Goal: Information Seeking & Learning: Learn about a topic

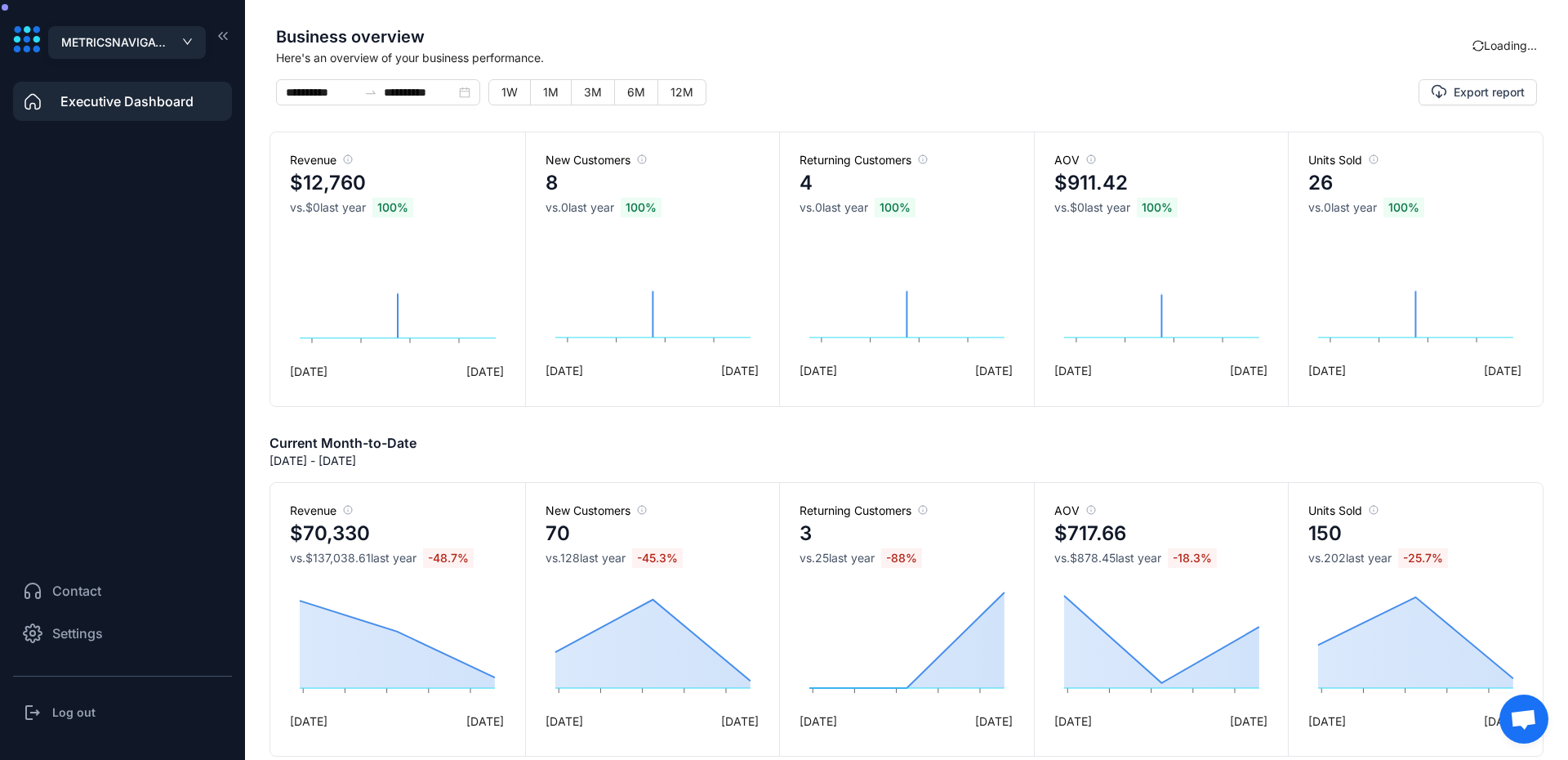
click at [159, 53] on button "METRICSNAVIGATOR" at bounding box center [127, 41] width 158 height 33
click at [116, 71] on span "MetricsNavigator" at bounding box center [126, 78] width 131 height 18
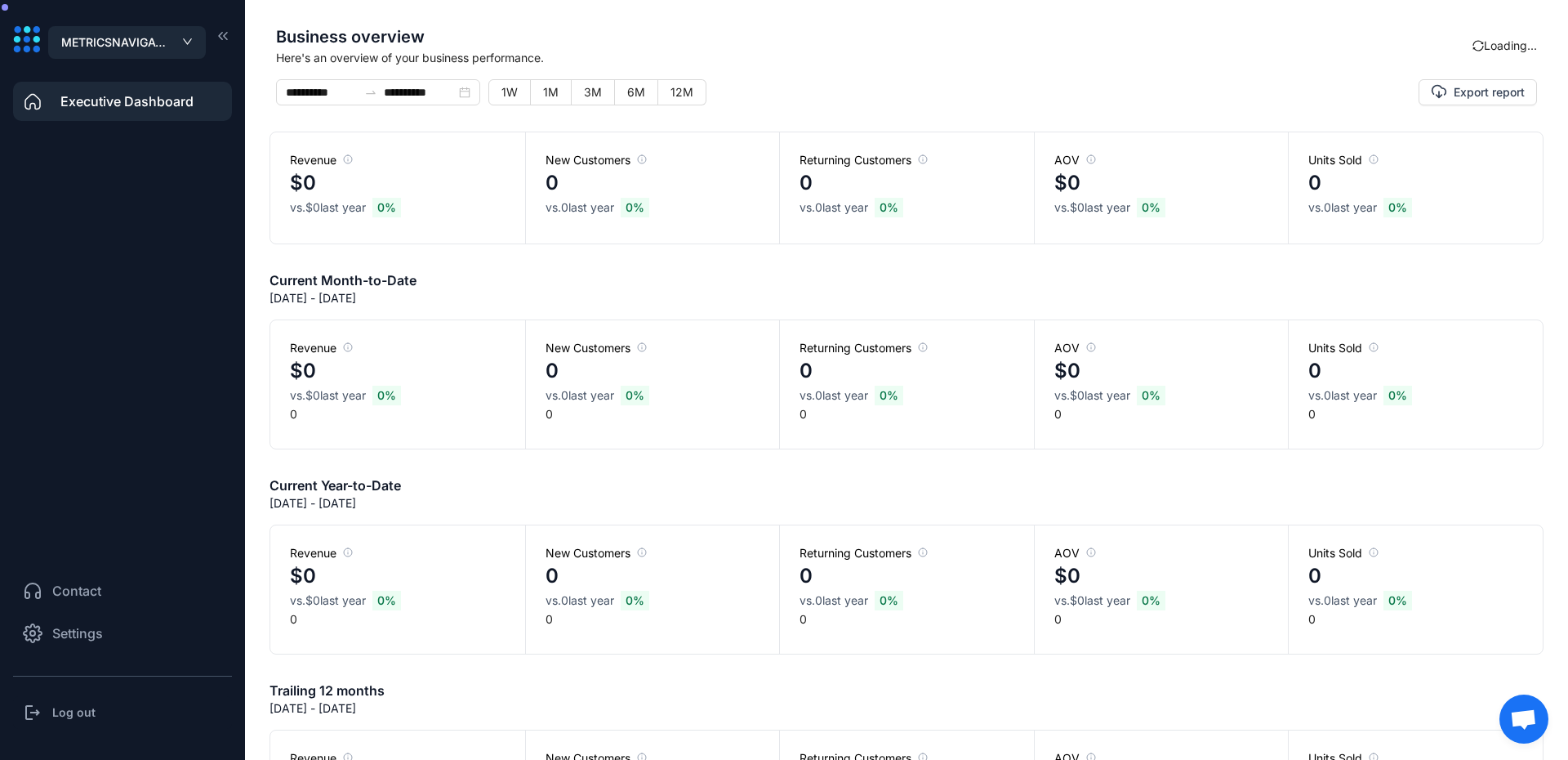
click at [78, 718] on h3 "Log out" at bounding box center [74, 712] width 43 height 17
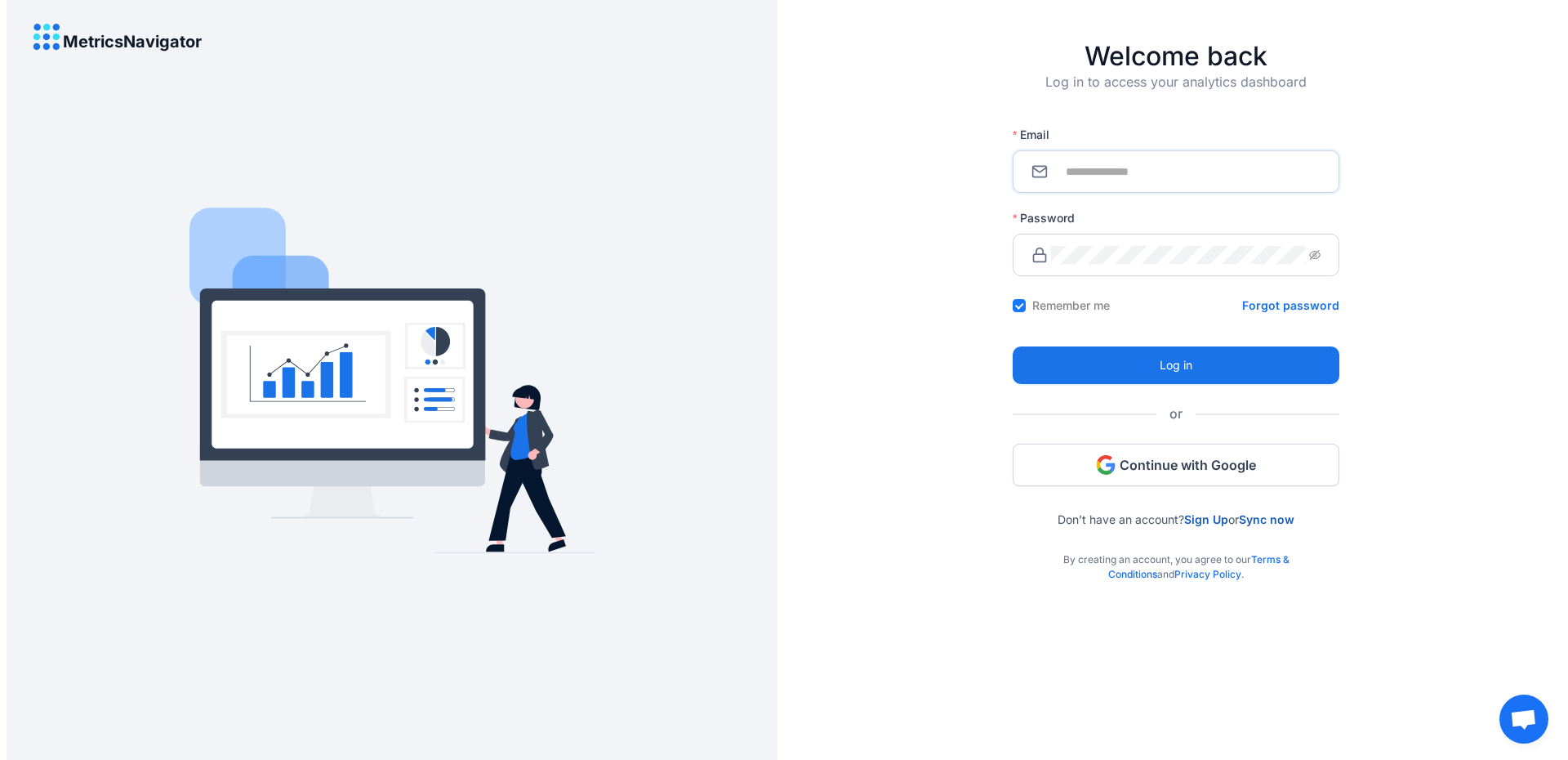
type input "**********"
click at [1154, 159] on span "**********" at bounding box center [1175, 171] width 327 height 42
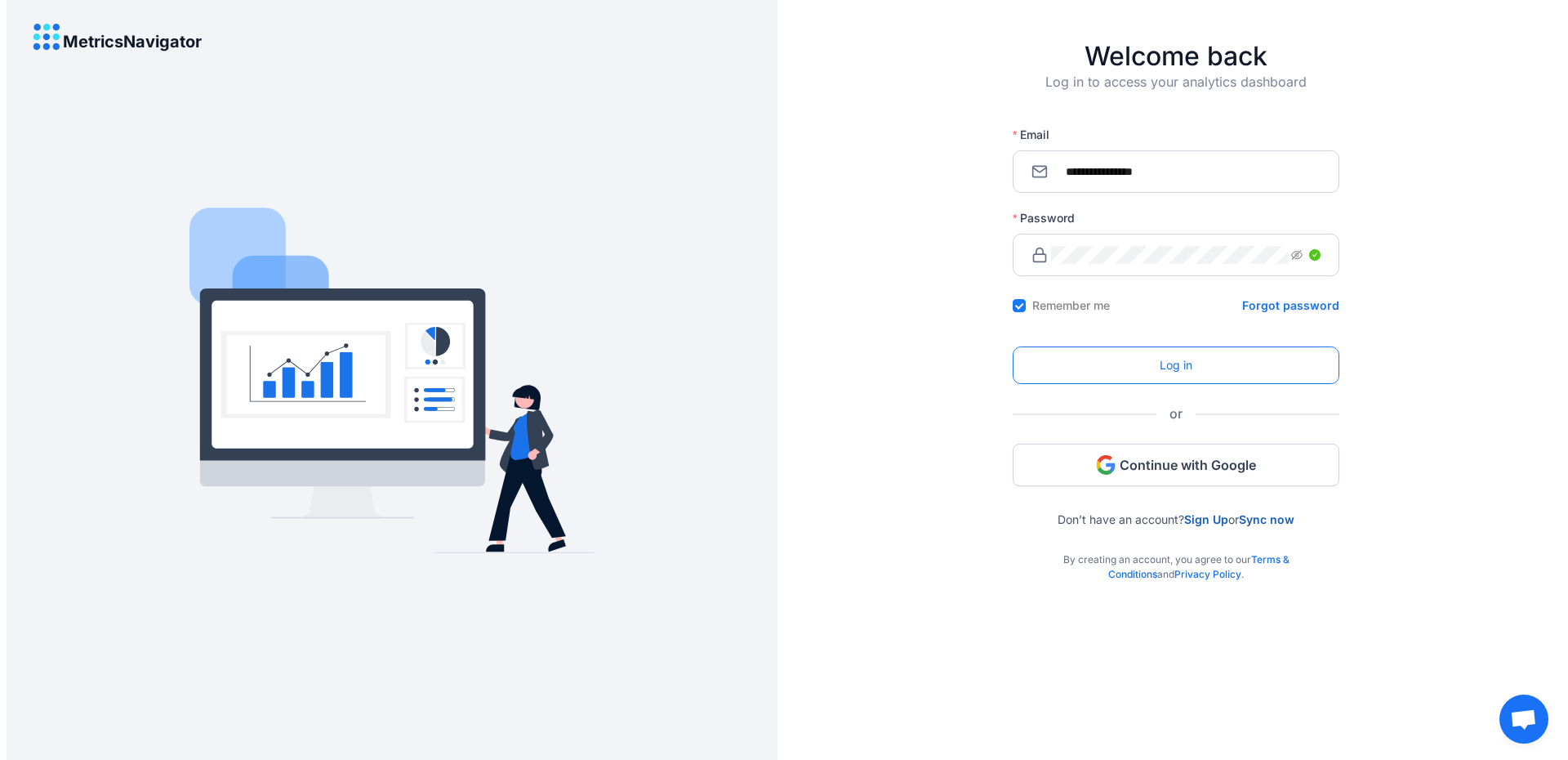
click at [1113, 367] on button "Log in" at bounding box center [1175, 365] width 327 height 38
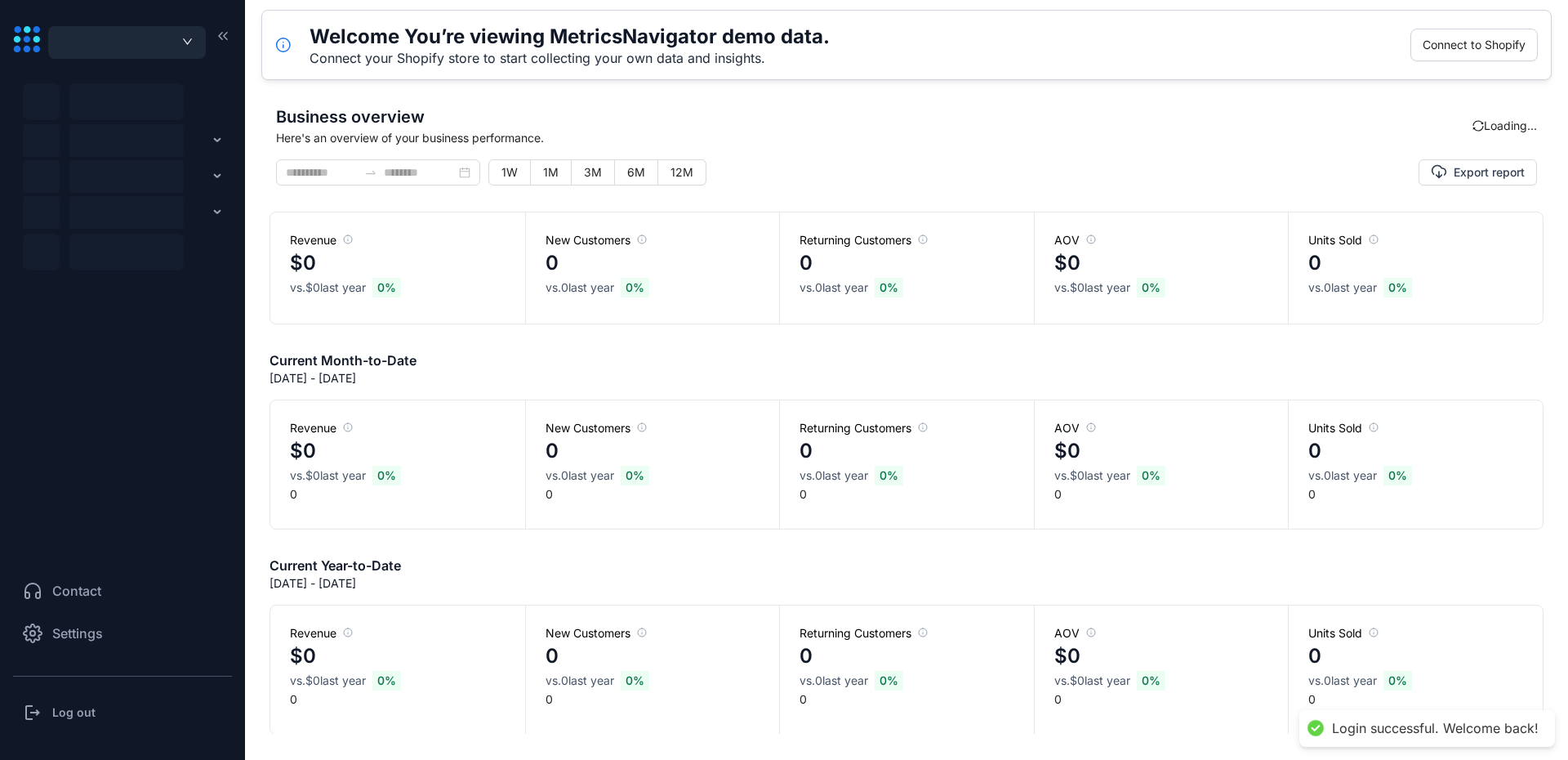
type input "**********"
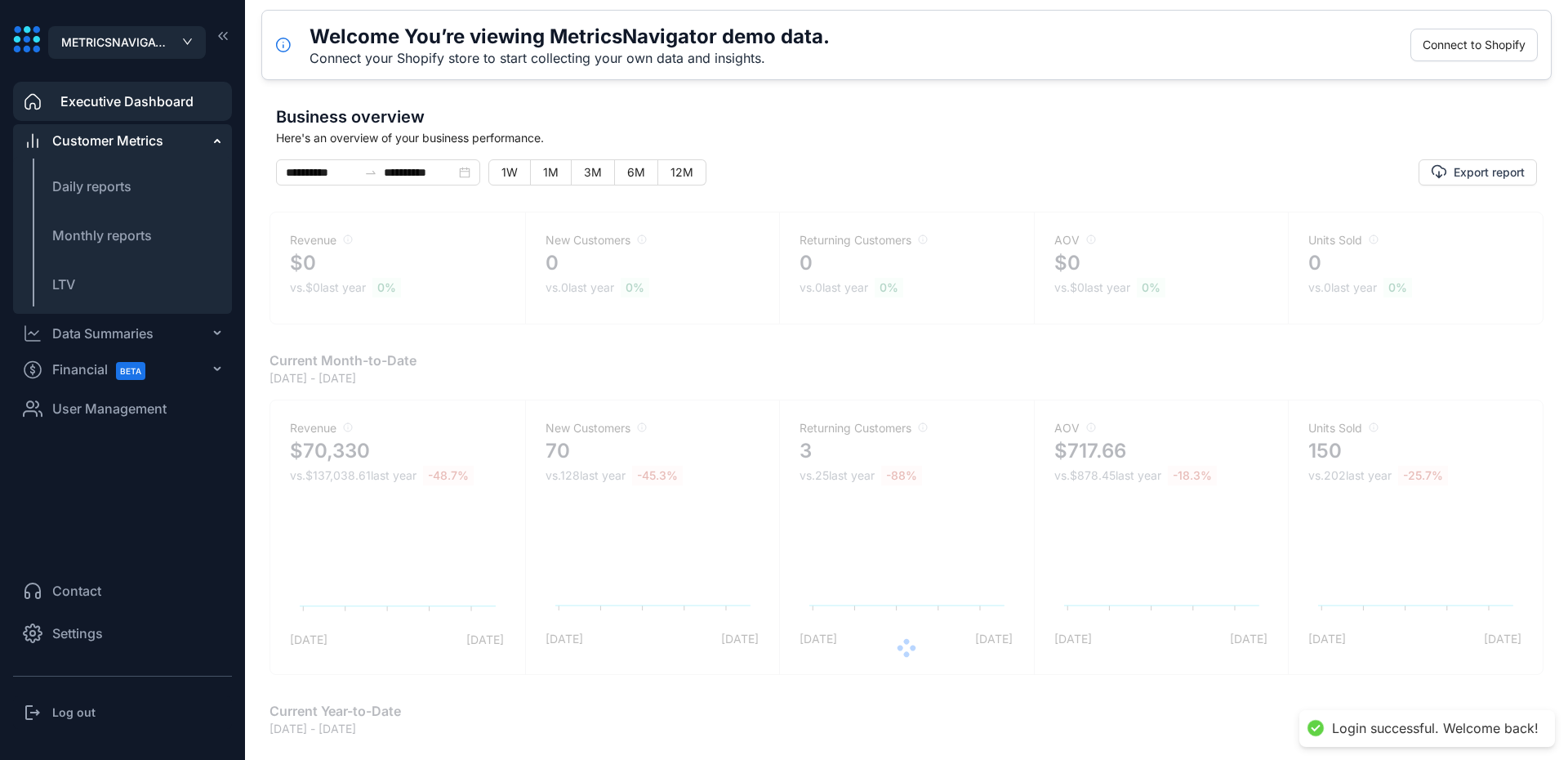
click at [138, 334] on div "Data Summaries" at bounding box center [103, 334] width 102 height 20
click at [90, 317] on div "Data Summaries" at bounding box center [122, 333] width 219 height 33
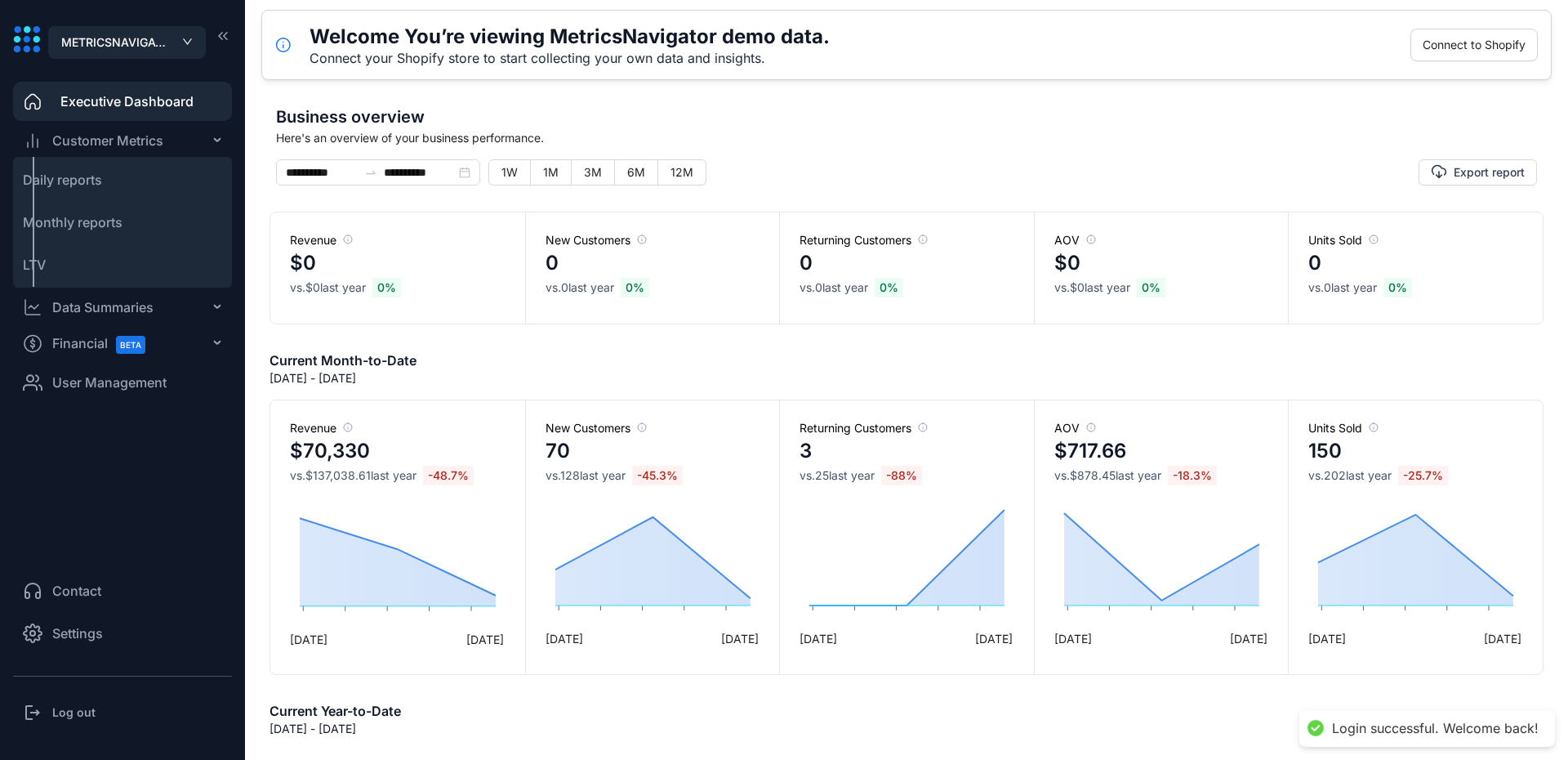
click at [78, 266] on li "LTV" at bounding box center [122, 265] width 219 height 39
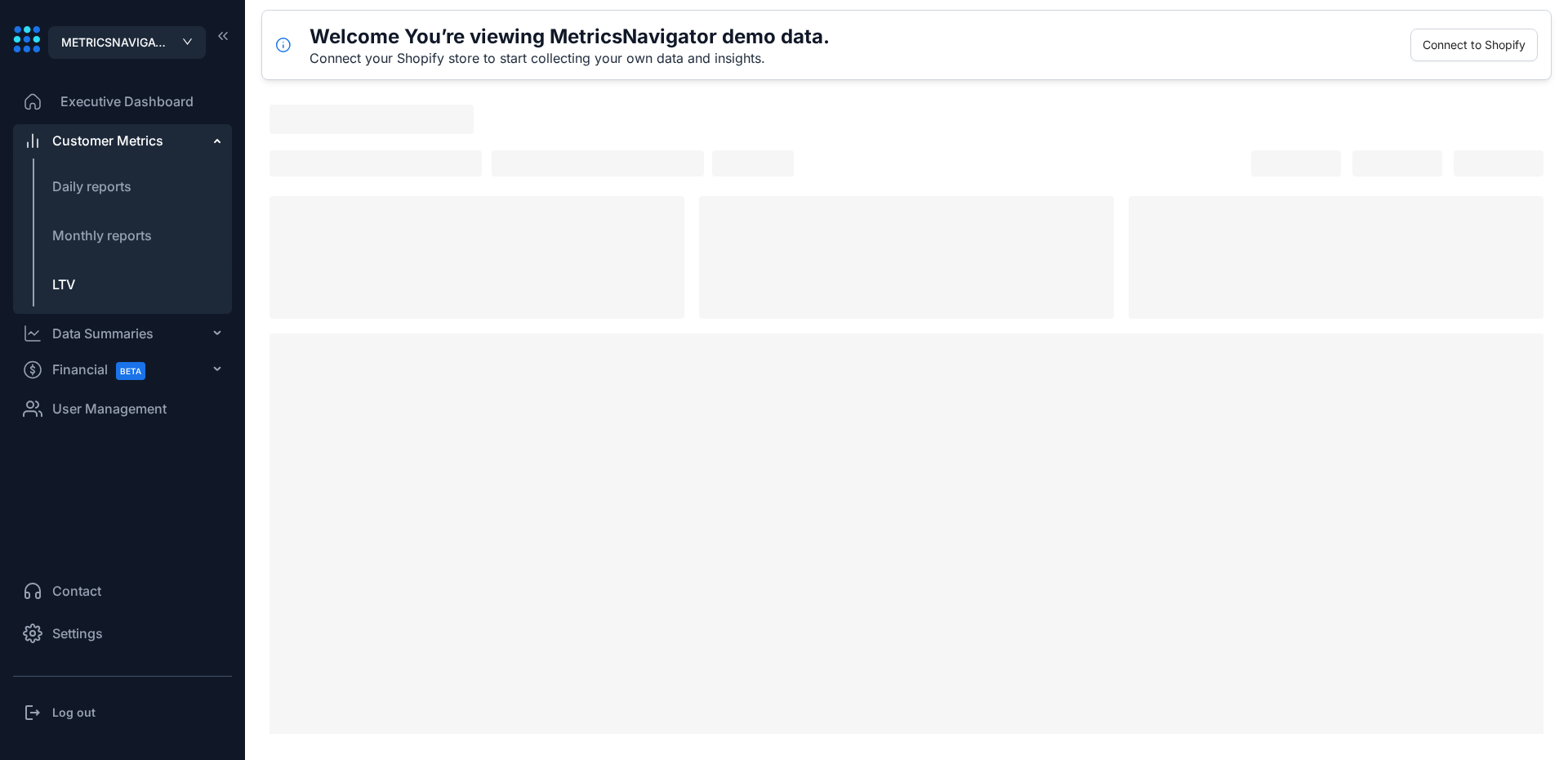
click at [65, 291] on span "LTV" at bounding box center [63, 284] width 23 height 17
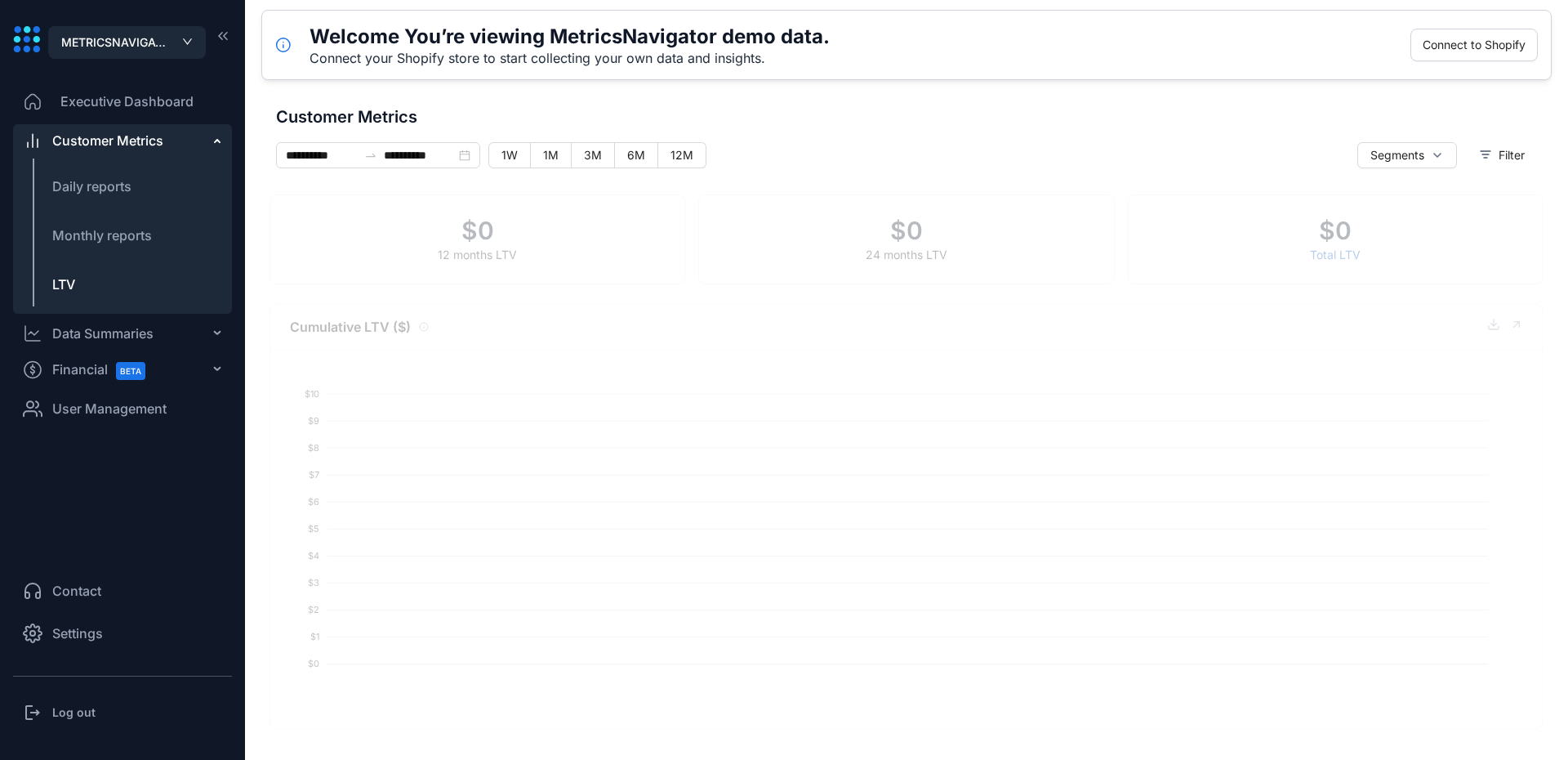
click at [209, 148] on div "Customer Metrics" at bounding box center [122, 140] width 219 height 33
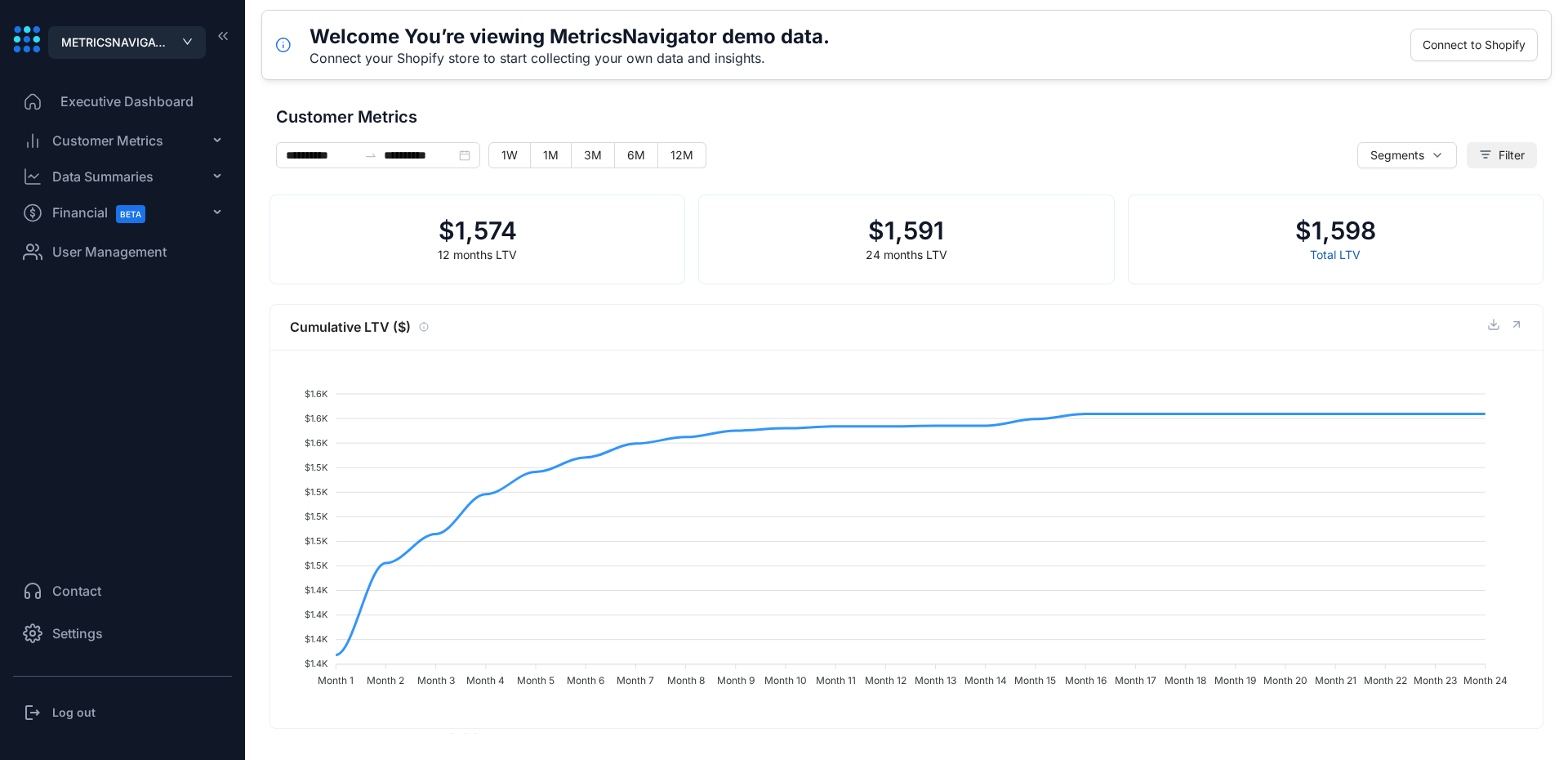
click at [1505, 148] on span "Filter" at bounding box center [1512, 155] width 26 height 18
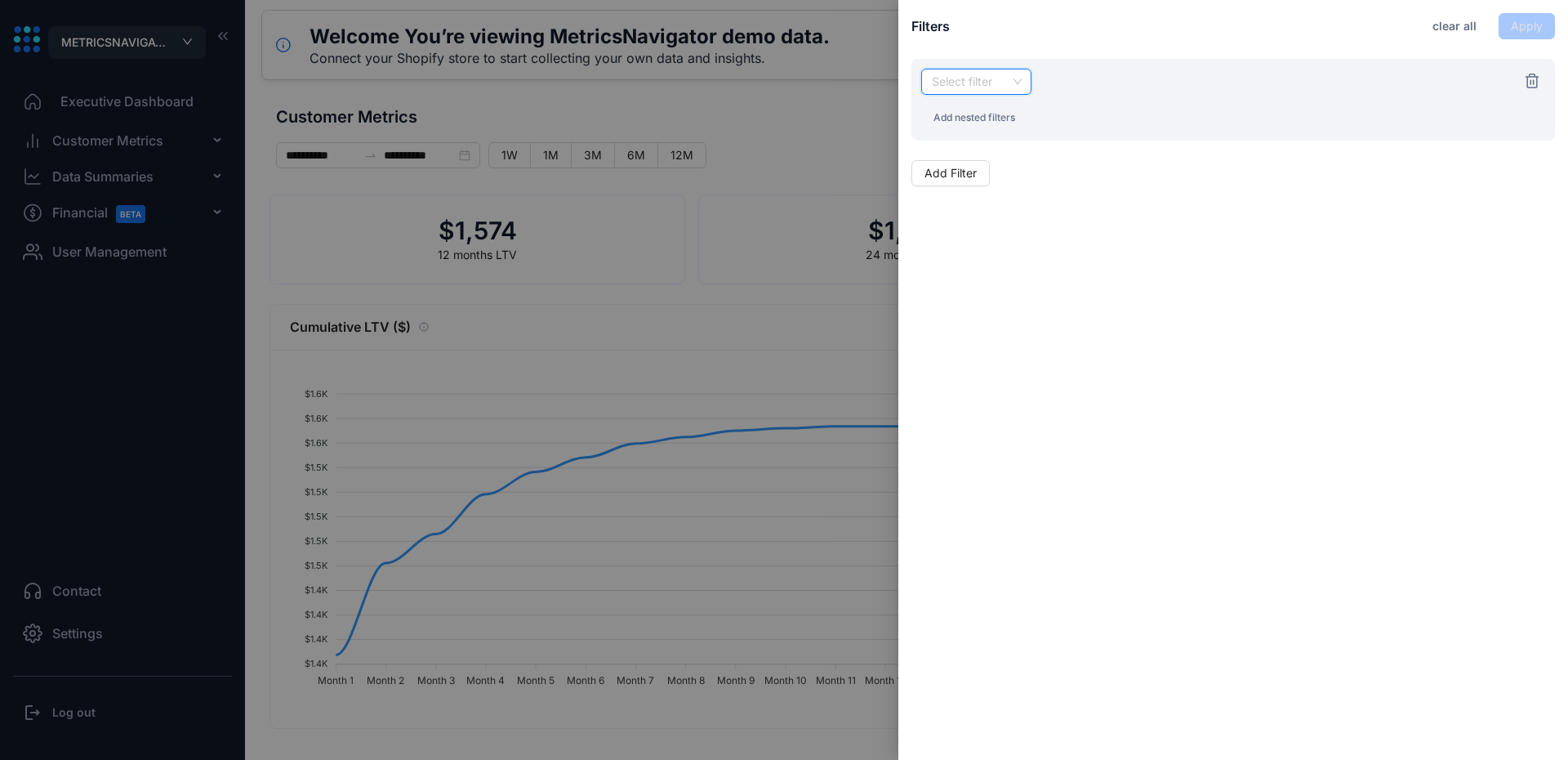
click at [982, 85] on input "search" at bounding box center [976, 81] width 91 height 25
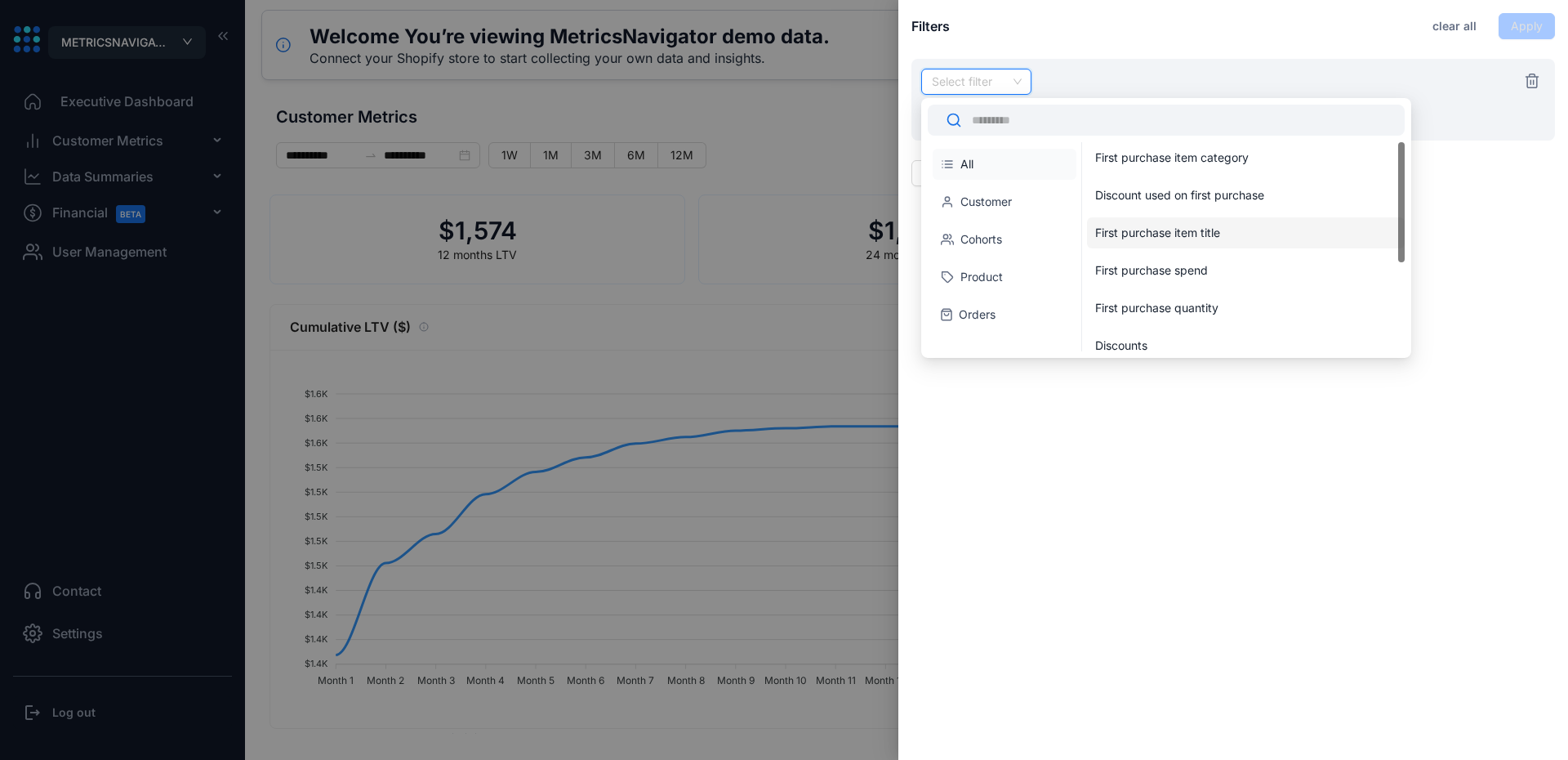
click at [1224, 234] on div "First purchase item title" at bounding box center [1242, 233] width 295 height 17
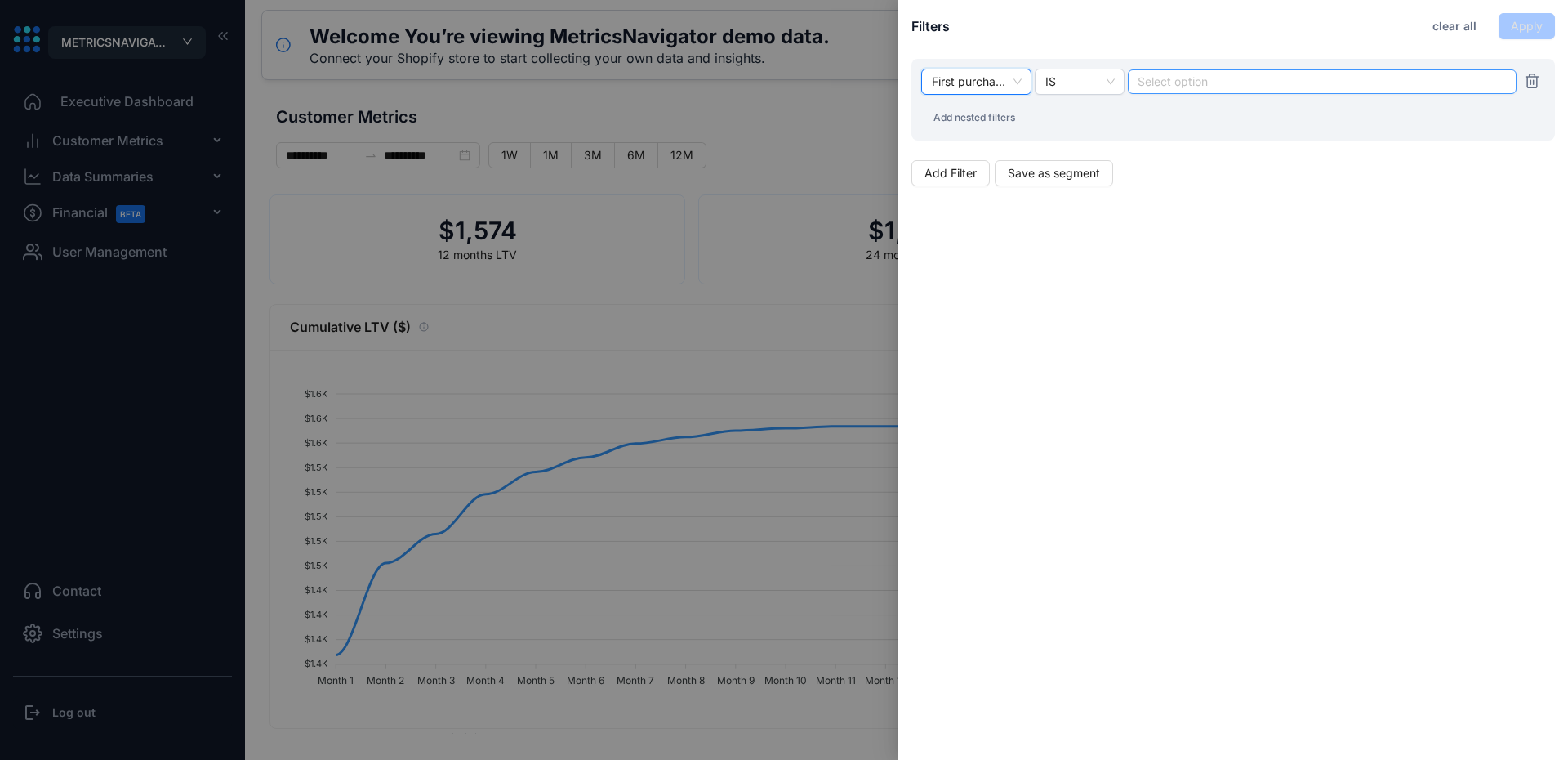
click at [1200, 79] on div at bounding box center [1322, 82] width 367 height 12
click at [712, 173] on div at bounding box center [784, 380] width 1568 height 760
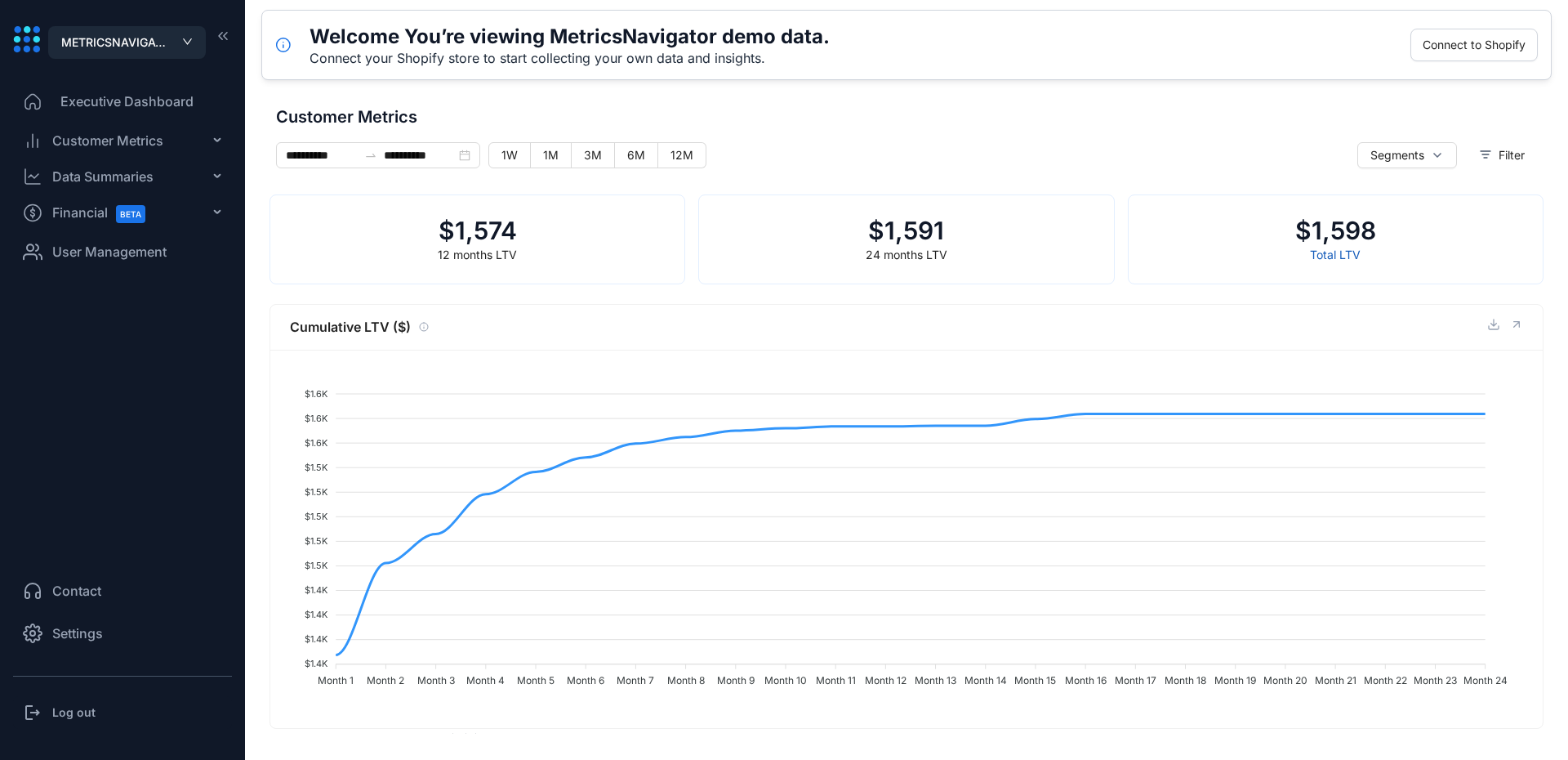
click at [136, 185] on div "Data Summaries" at bounding box center [103, 177] width 102 height 20
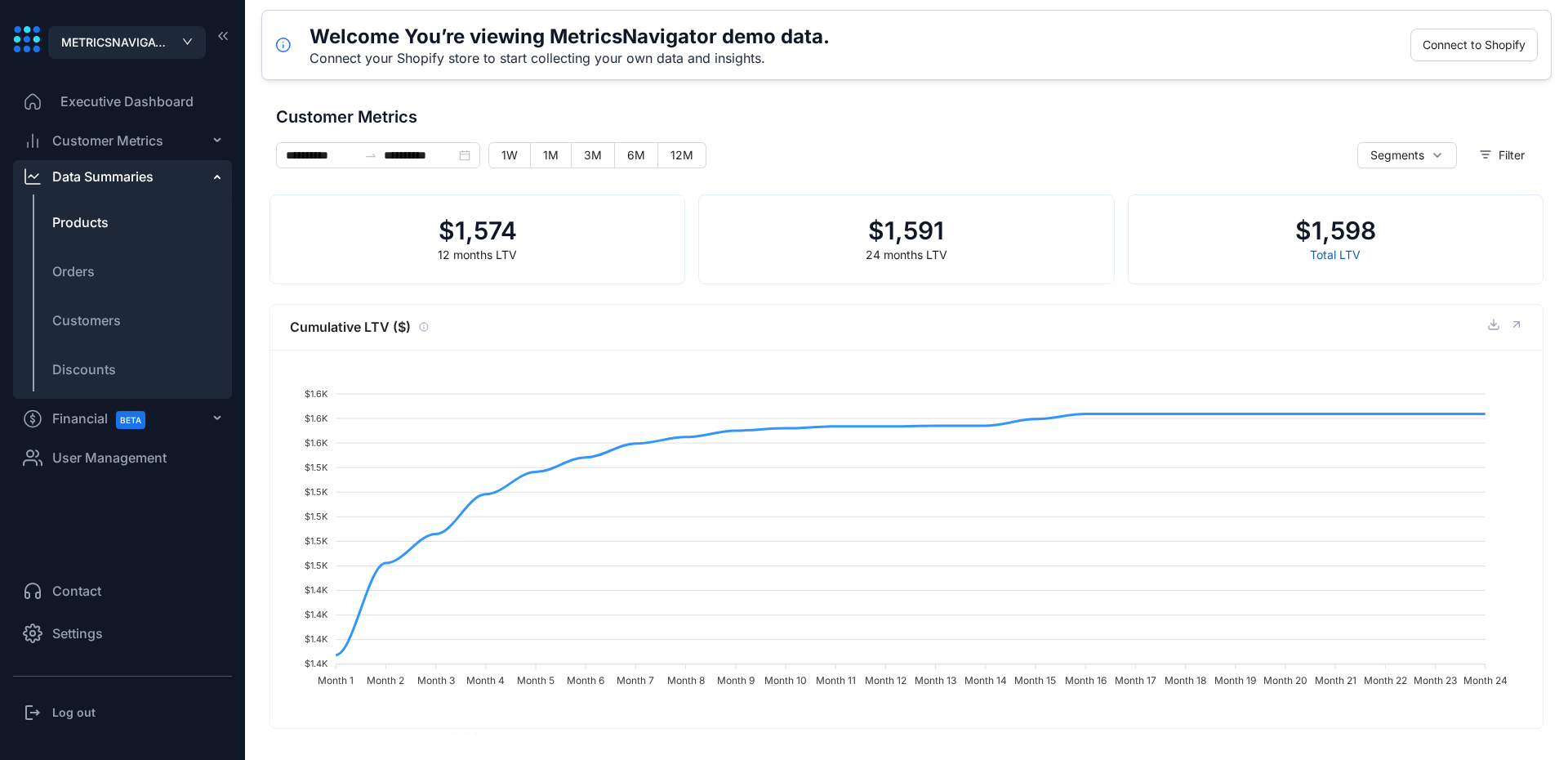
click at [71, 225] on span "Products" at bounding box center [80, 222] width 56 height 20
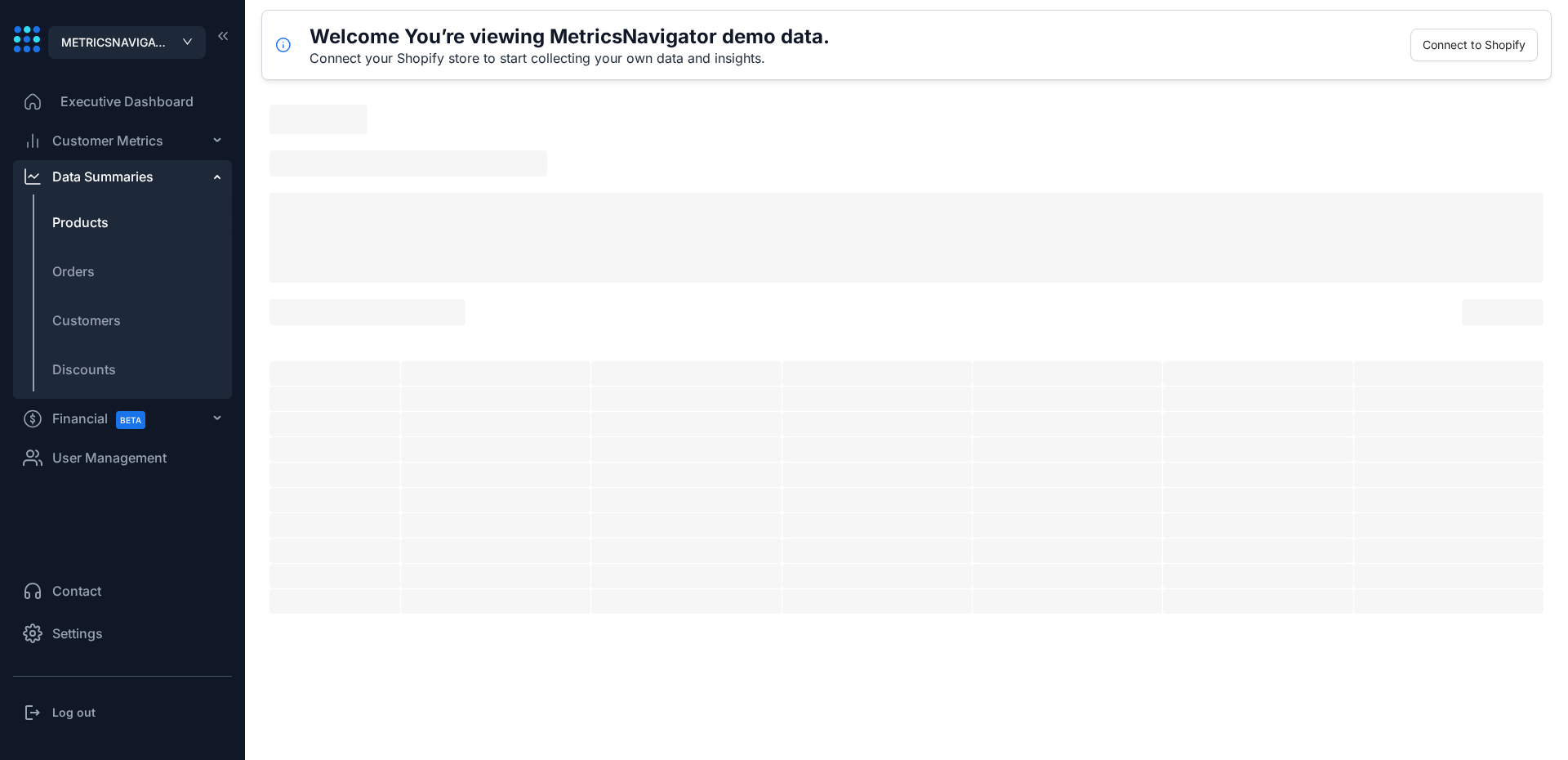
click at [181, 141] on div "Customer Metrics" at bounding box center [122, 140] width 219 height 33
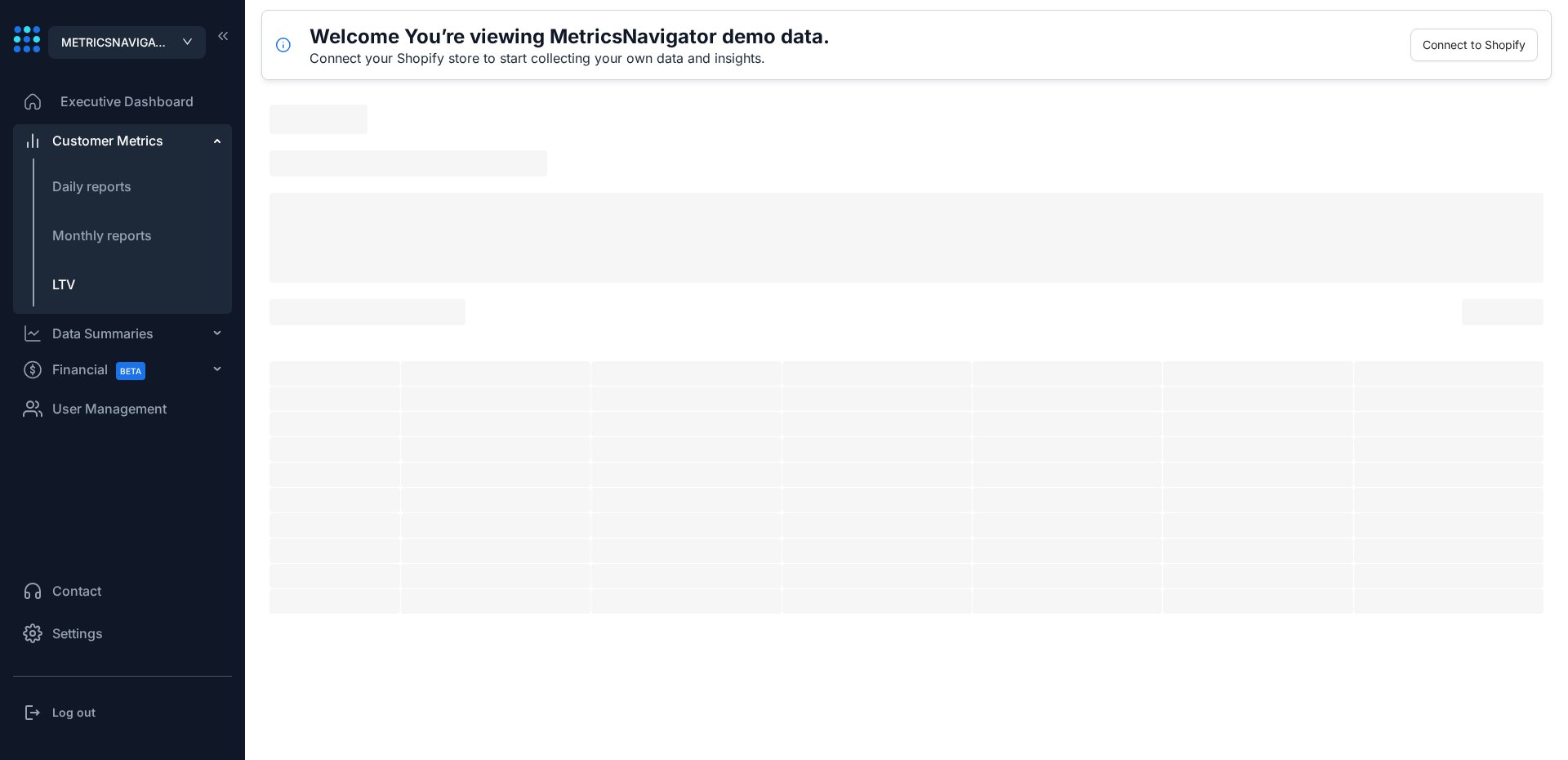
click at [52, 277] on span "LTV" at bounding box center [63, 284] width 23 height 17
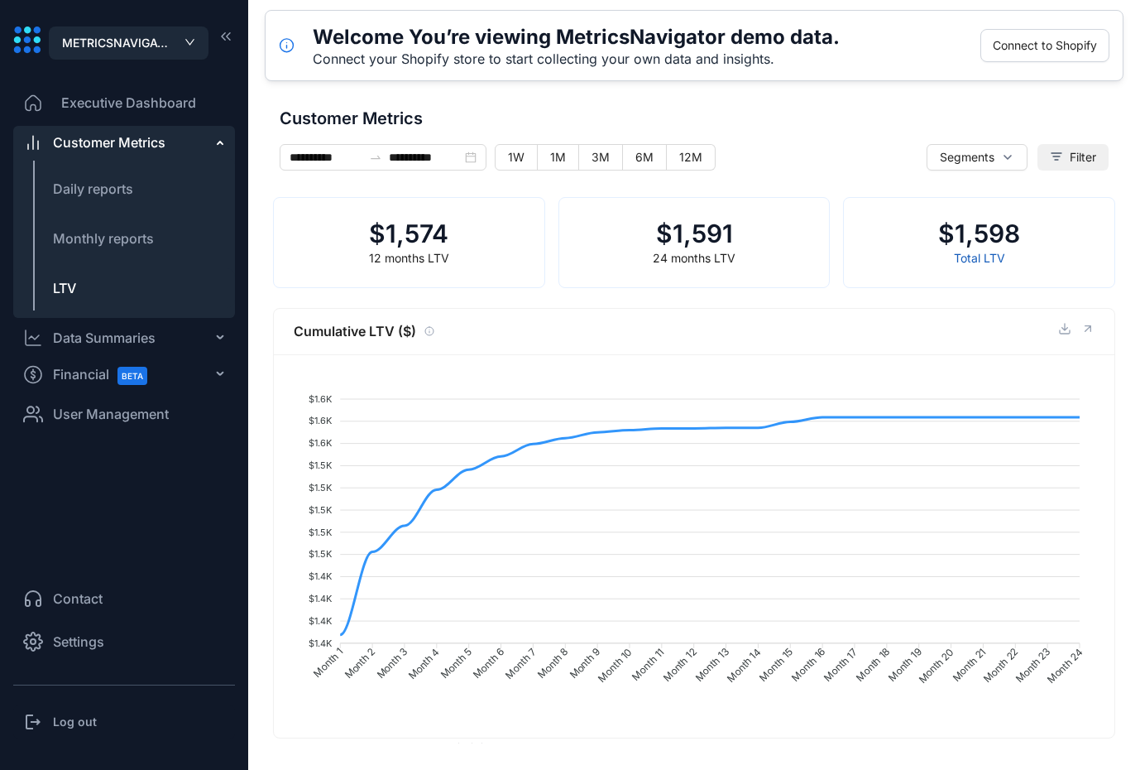
click at [1063, 168] on button "Filter" at bounding box center [1073, 157] width 71 height 26
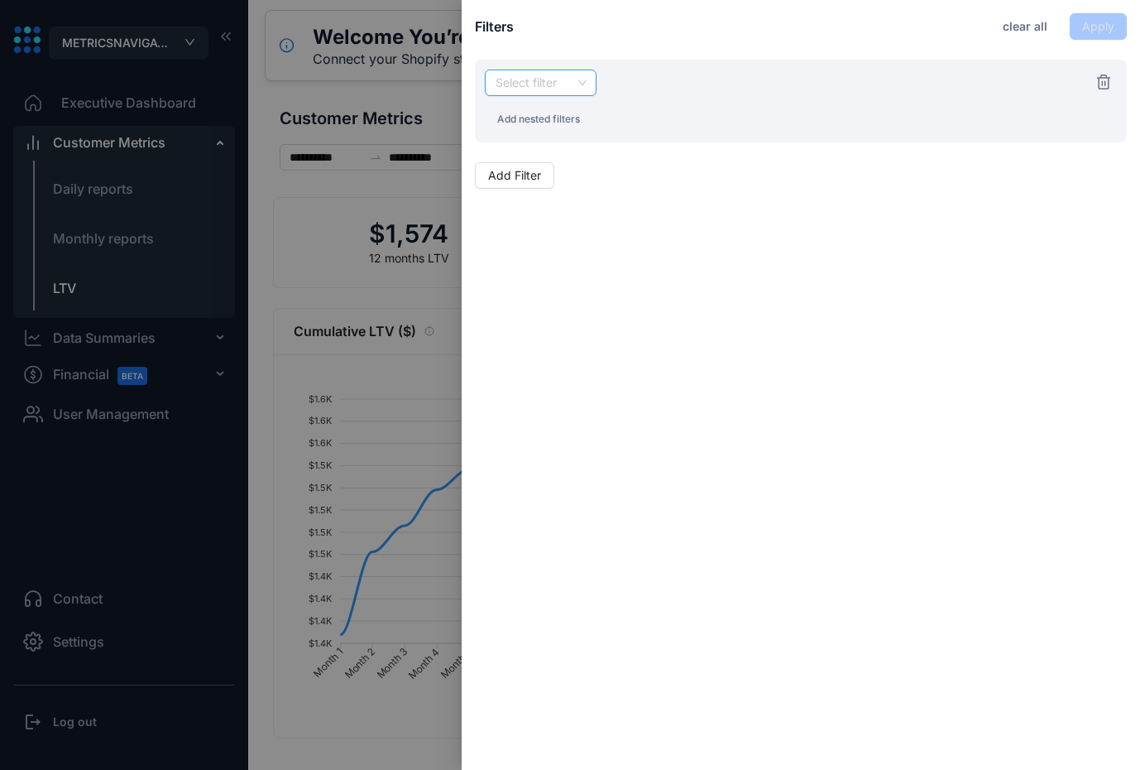
click at [530, 94] on input "search" at bounding box center [541, 82] width 92 height 25
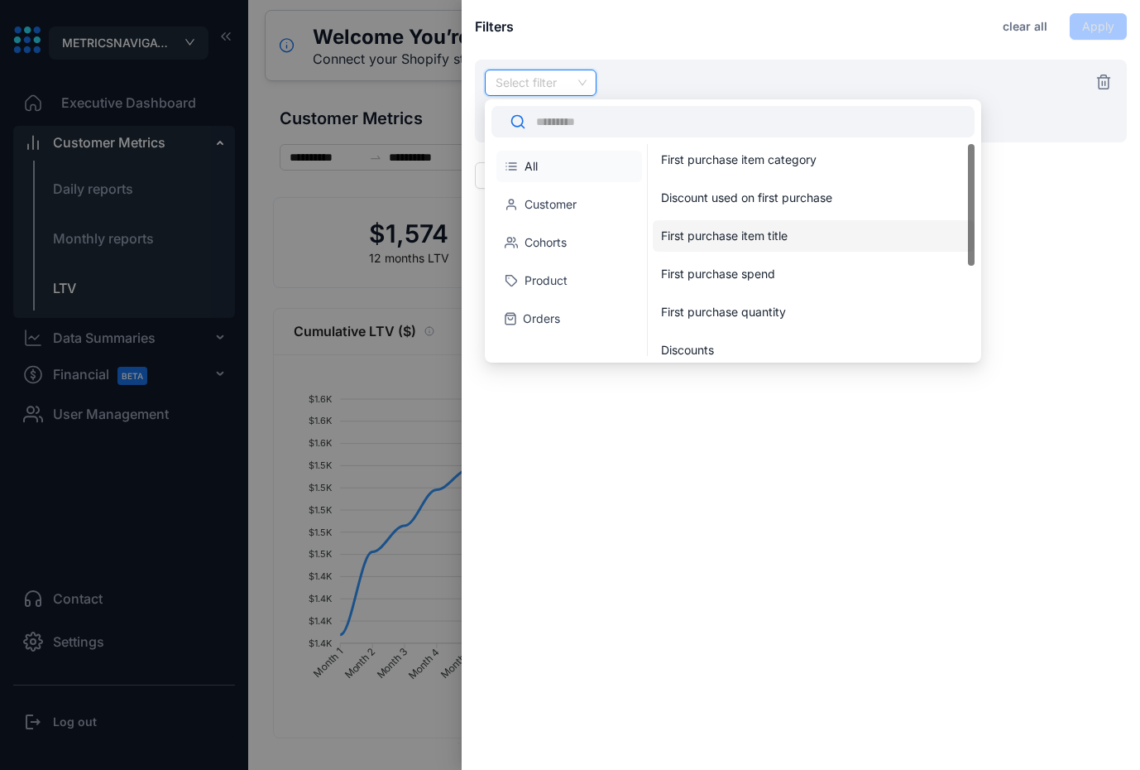
click at [781, 221] on div "First purchase item title" at bounding box center [814, 235] width 322 height 31
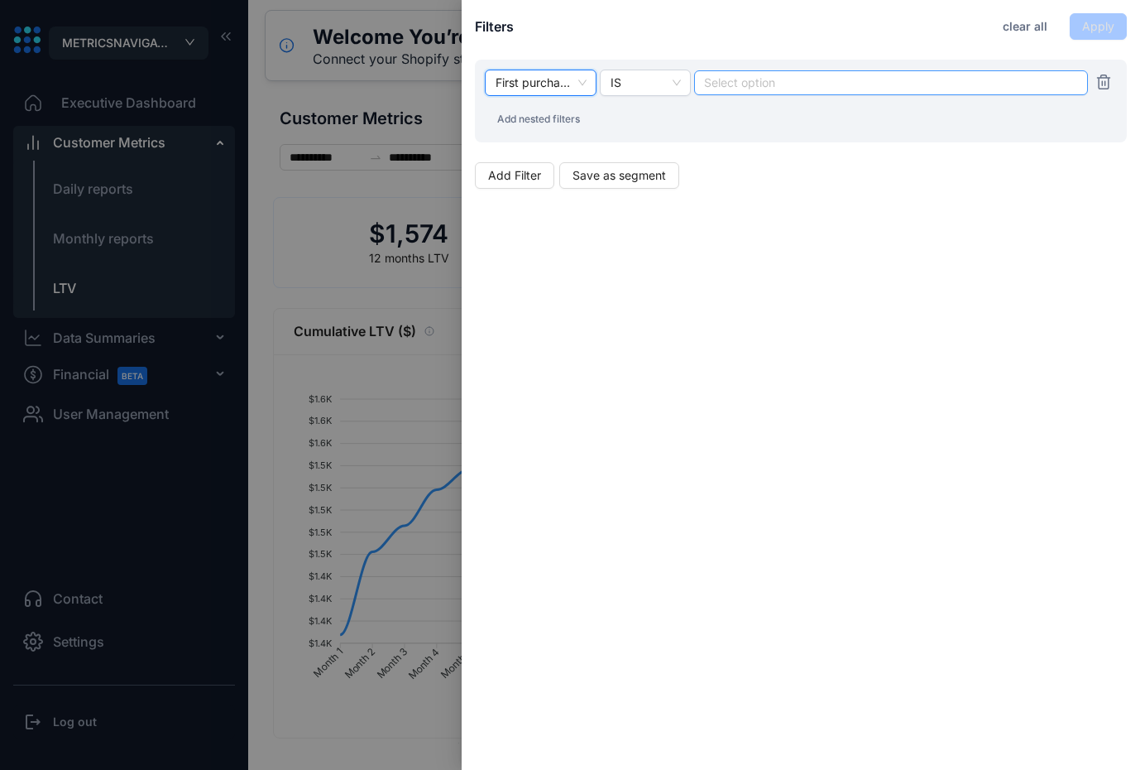
click at [794, 93] on div "Select option" at bounding box center [891, 82] width 394 height 25
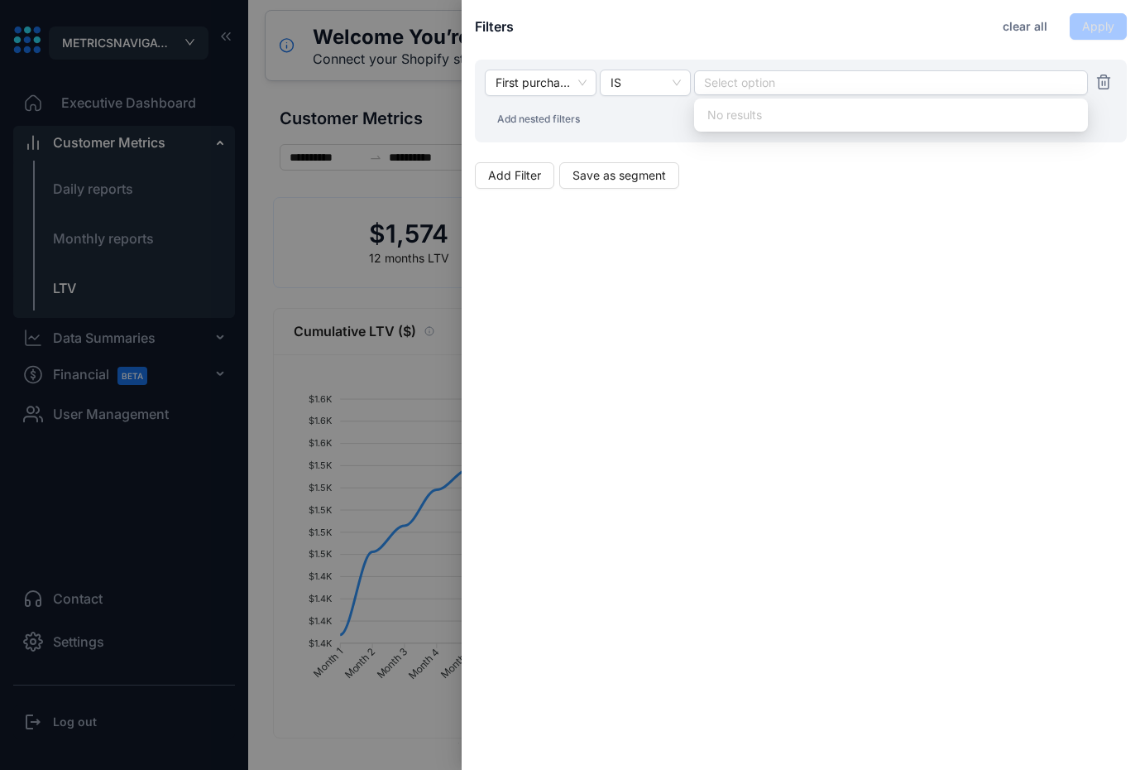
drag, startPoint x: 347, startPoint y: 170, endPoint x: 346, endPoint y: 178, distance: 8.3
click at [348, 176] on div at bounding box center [570, 385] width 1140 height 770
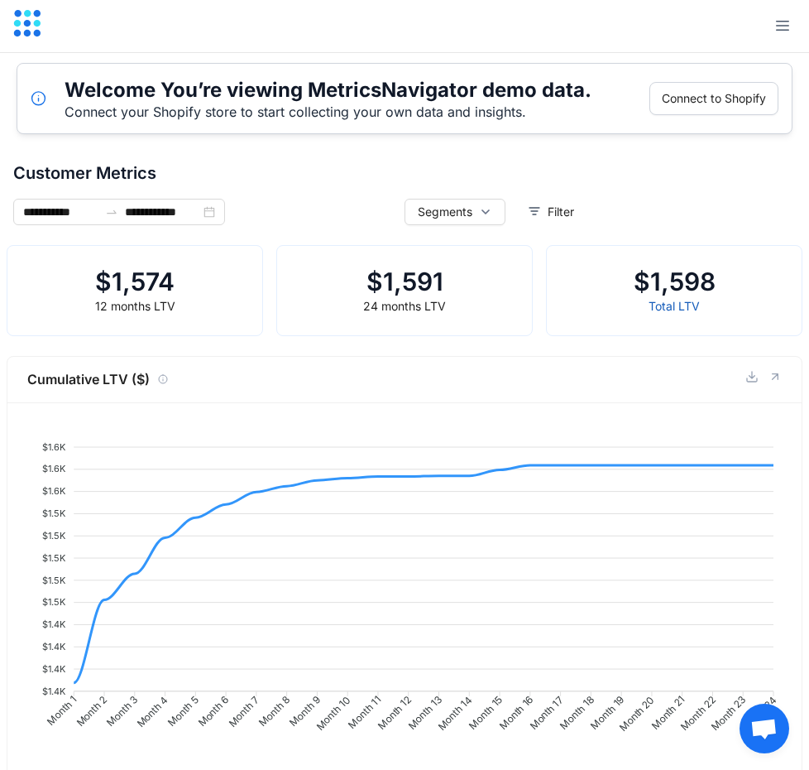
drag, startPoint x: 677, startPoint y: 165, endPoint x: 804, endPoint y: 136, distance: 129.9
click at [689, 165] on span "Customer Metrics" at bounding box center [404, 173] width 783 height 25
click at [725, 187] on div "Customer Metrics" at bounding box center [405, 180] width 796 height 38
click at [713, 29] on div at bounding box center [404, 26] width 809 height 53
click at [569, 213] on span "Filter" at bounding box center [561, 212] width 26 height 18
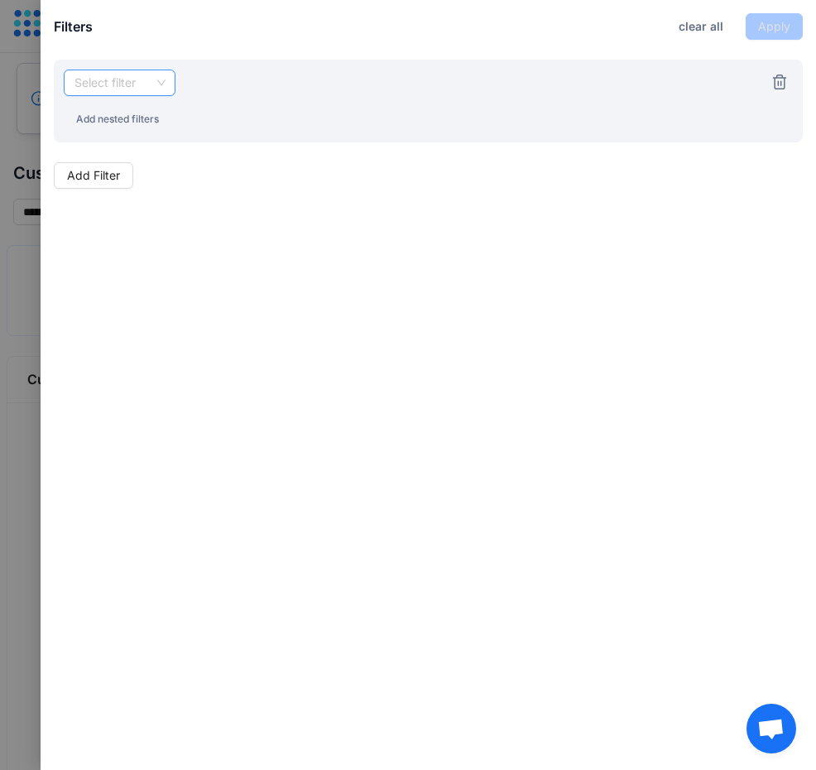
click at [89, 72] on input "search" at bounding box center [120, 82] width 92 height 25
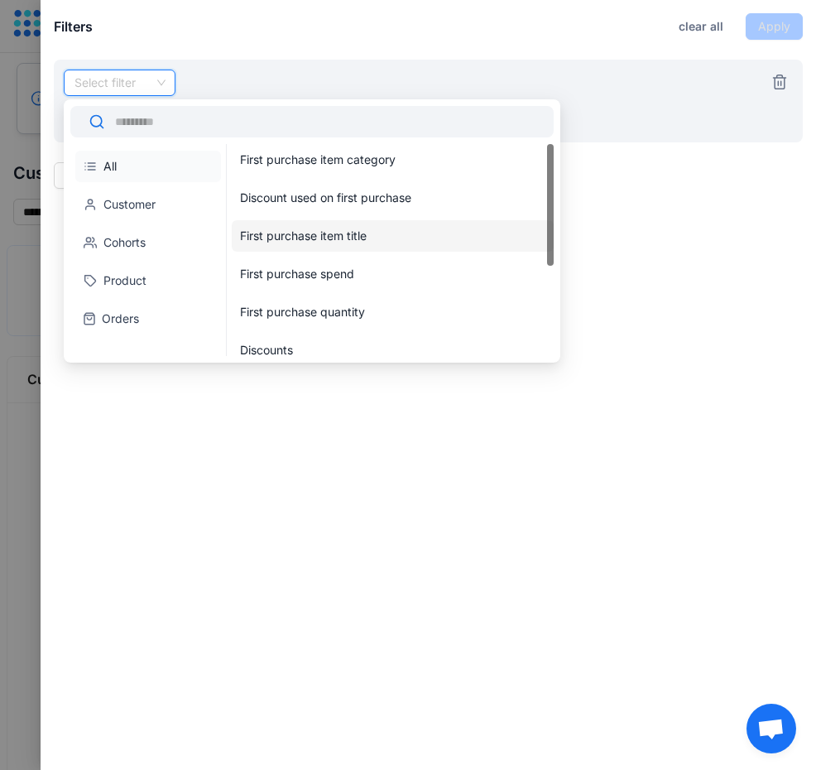
click at [372, 224] on div "First purchase item title" at bounding box center [393, 235] width 322 height 31
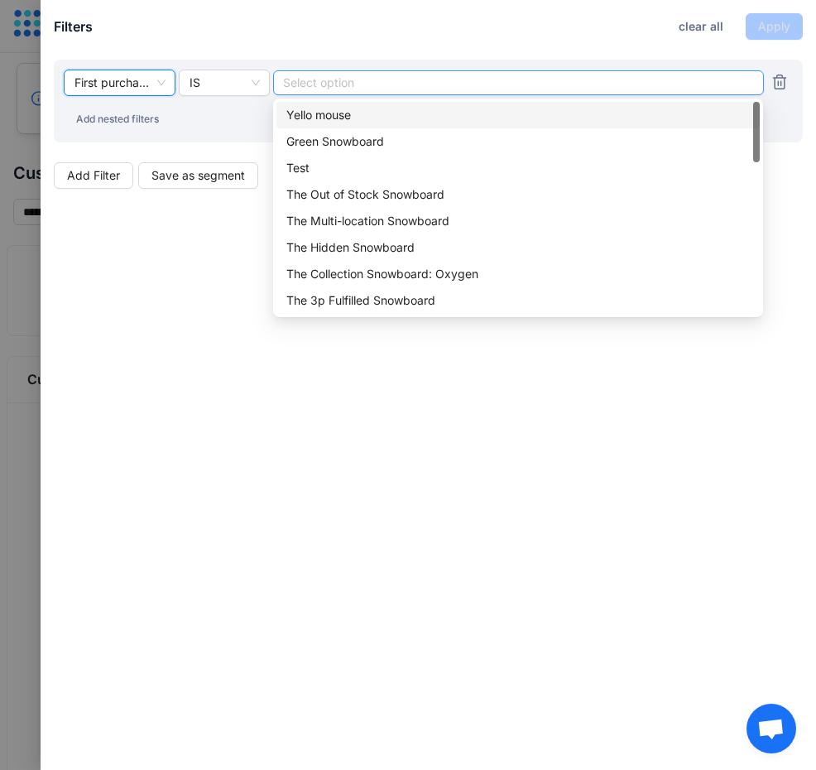
click at [451, 84] on div at bounding box center [518, 83] width 468 height 12
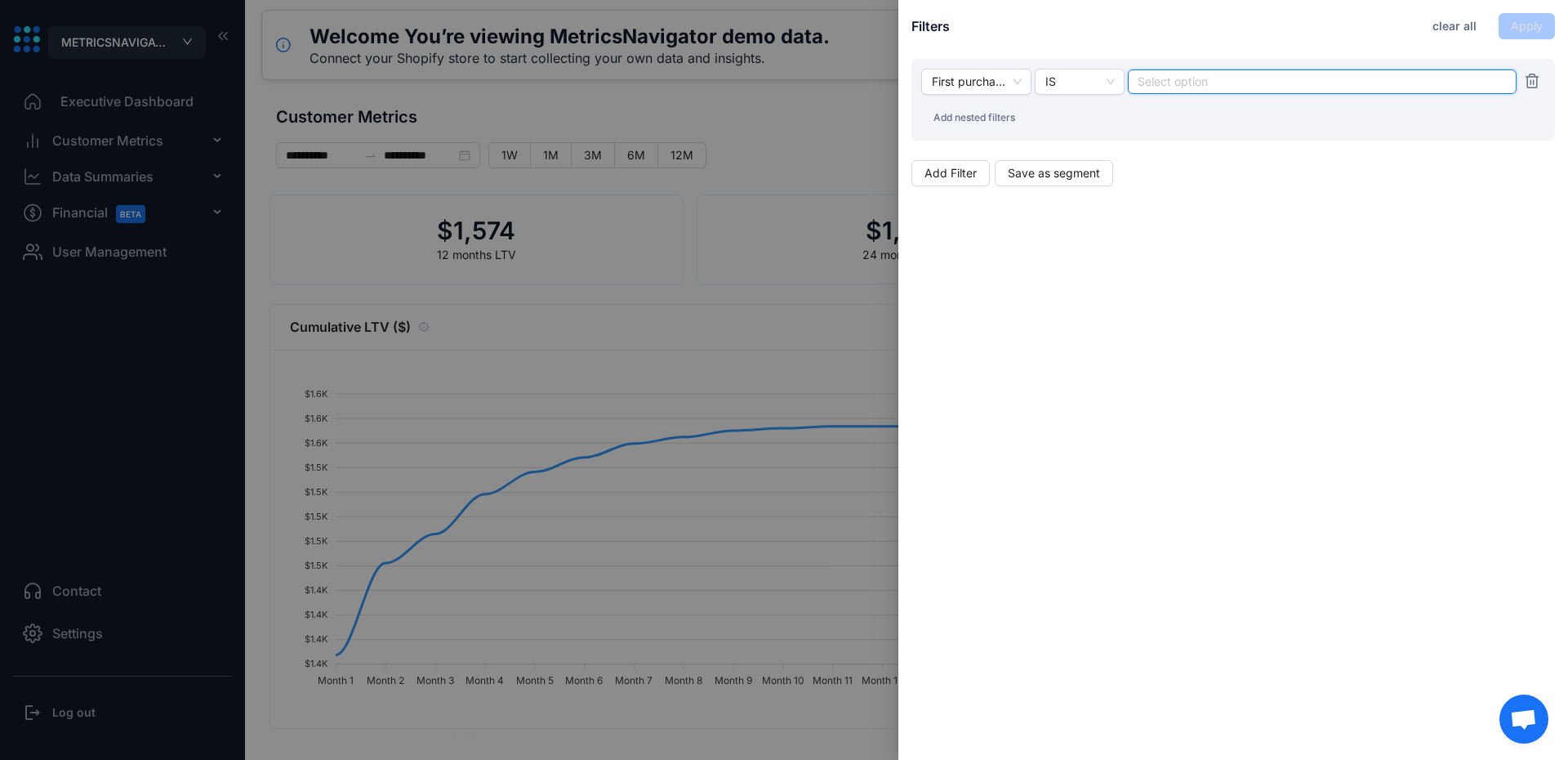
click at [798, 102] on div at bounding box center [784, 380] width 1568 height 760
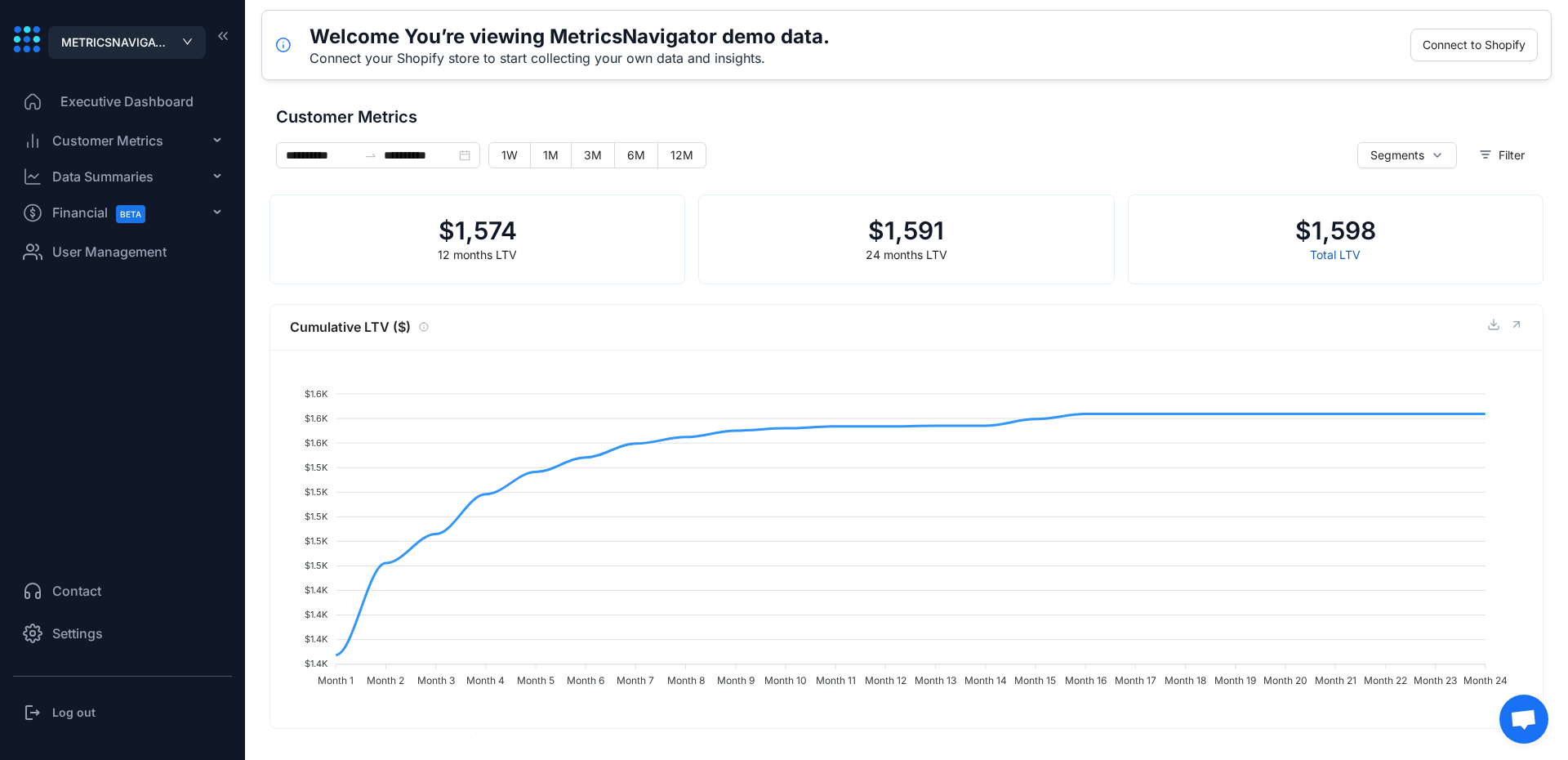
click at [798, 125] on span "Customer Metrics" at bounding box center [907, 116] width 1261 height 25
drag, startPoint x: 185, startPoint y: 178, endPoint x: 161, endPoint y: 206, distance: 36.9
click at [185, 177] on div "Data Summaries" at bounding box center [122, 176] width 219 height 33
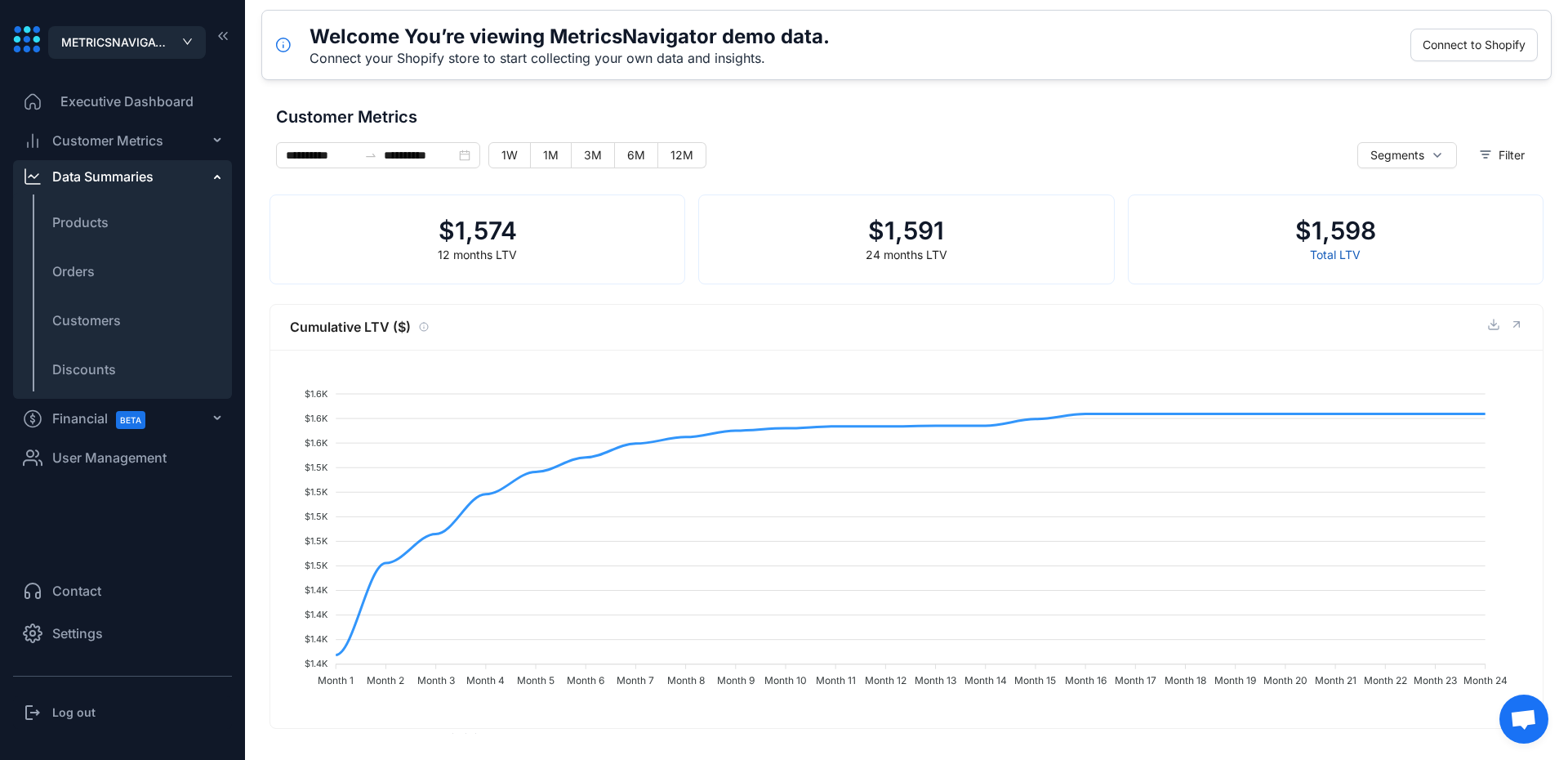
click at [110, 149] on div "Customer Metrics" at bounding box center [108, 140] width 112 height 20
